Goal: Task Accomplishment & Management: Use online tool/utility

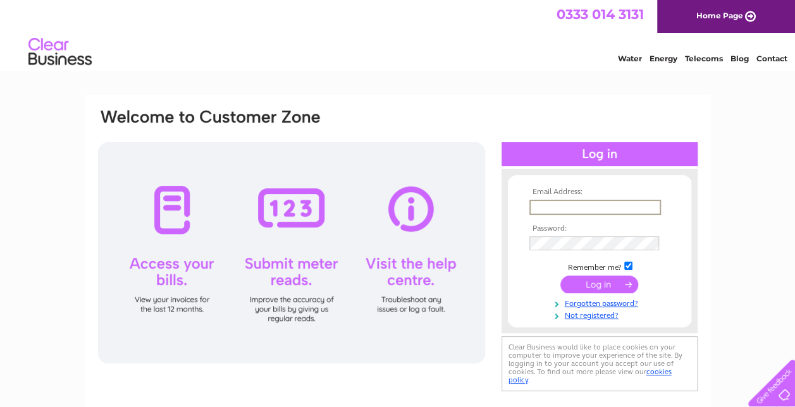
click at [556, 205] on input "text" at bounding box center [595, 207] width 132 height 15
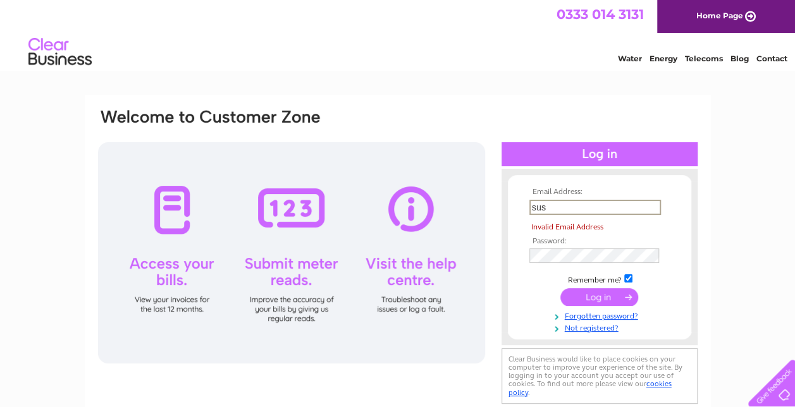
click at [605, 381] on div "Clear Business would like to place cookies on your computer to improve your exp…" at bounding box center [599, 375] width 196 height 55
click at [562, 215] on input "sus" at bounding box center [595, 207] width 132 height 15
type input "[EMAIL_ADDRESS][DOMAIN_NAME]"
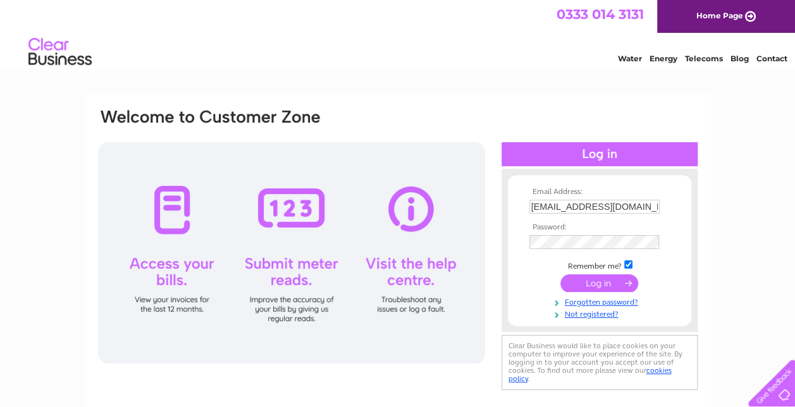
click at [606, 286] on input "submit" at bounding box center [599, 283] width 78 height 18
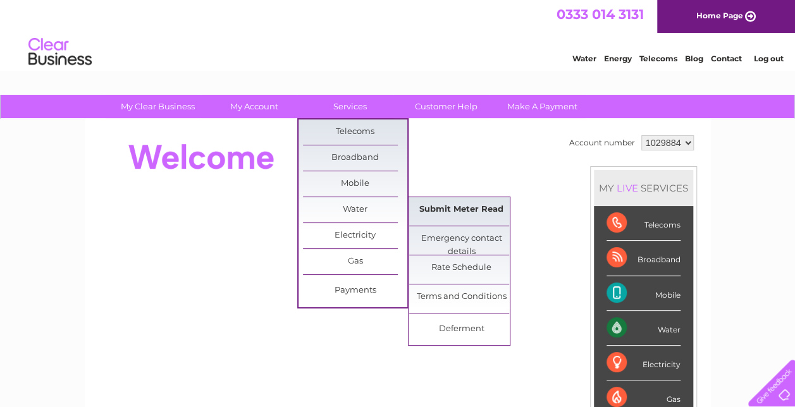
click at [449, 210] on link "Submit Meter Read" at bounding box center [461, 209] width 104 height 25
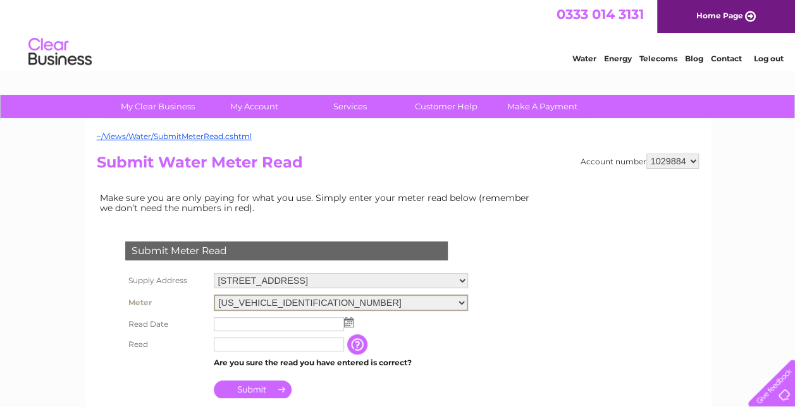
click at [468, 300] on select "06ELSTER23T042791" at bounding box center [341, 303] width 254 height 16
click at [468, 278] on select "48 Market Street, Stoneywood, Aberdeen, Aberdeenshire, AB21 9JH" at bounding box center [341, 281] width 254 height 16
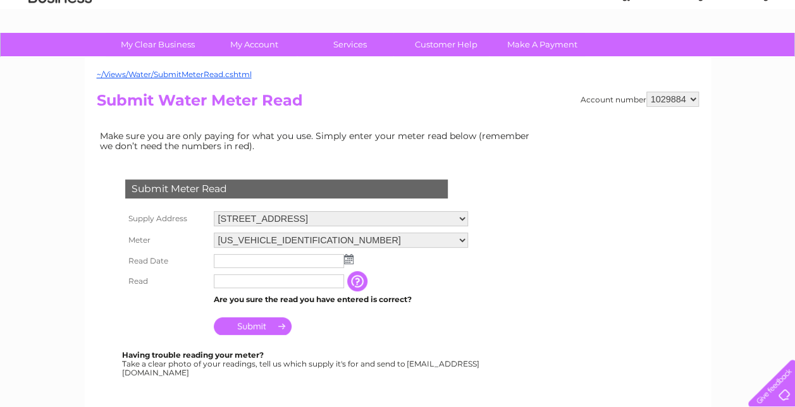
scroll to position [71, 0]
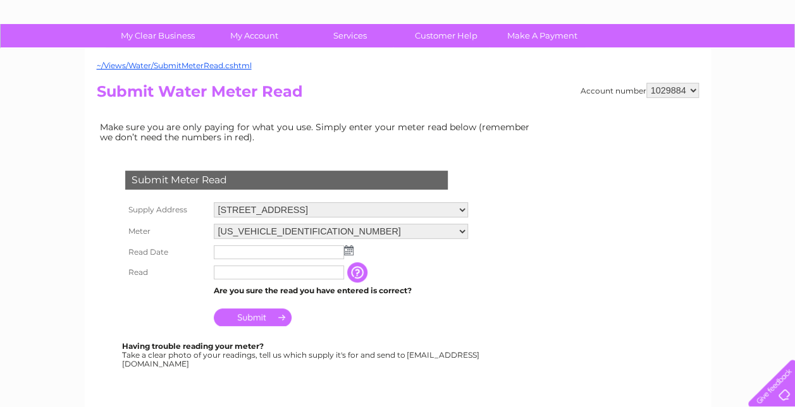
click at [468, 226] on select "06ELSTER23T042791" at bounding box center [341, 231] width 254 height 15
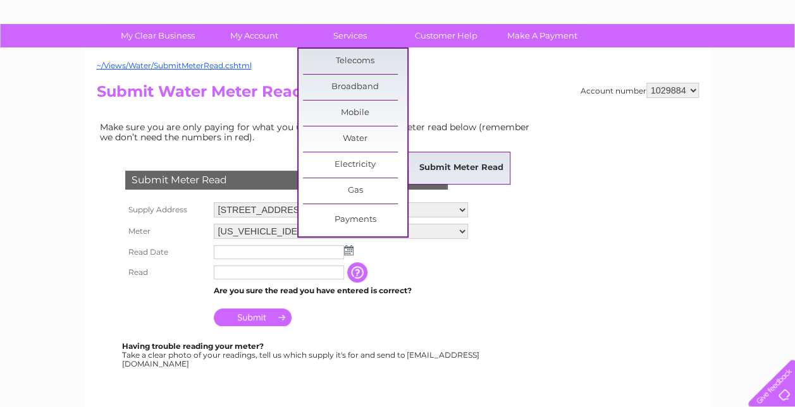
click at [431, 169] on link "Submit Meter Read" at bounding box center [461, 168] width 104 height 25
